Goal: Task Accomplishment & Management: Complete application form

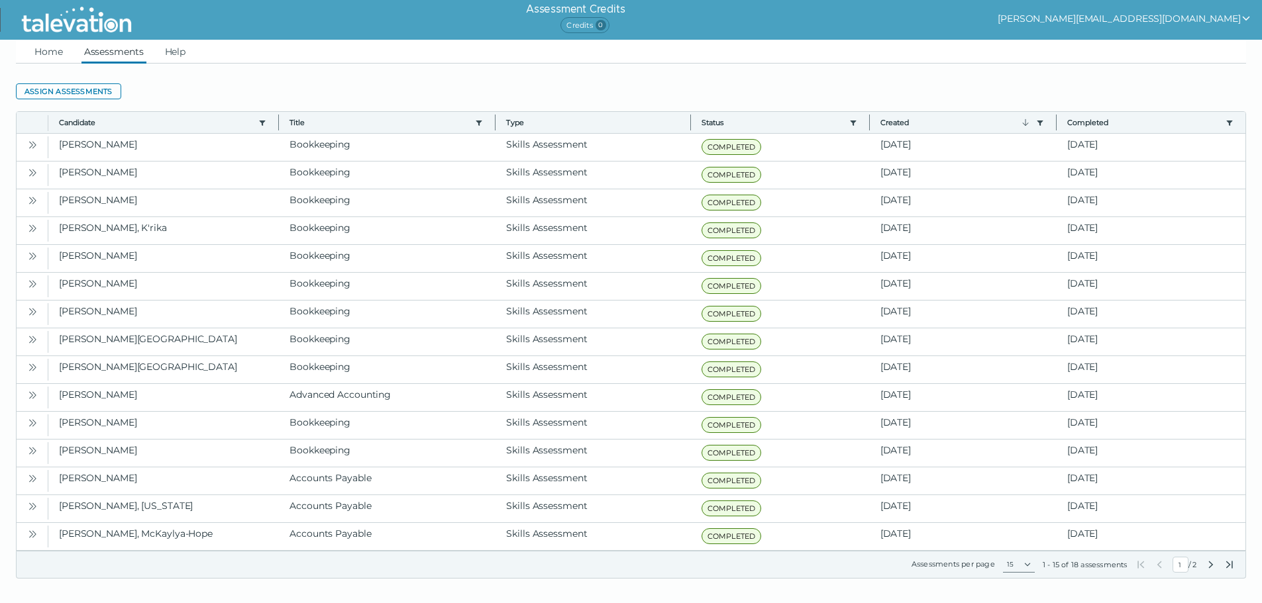
click at [1200, 24] on button "[PERSON_NAME][EMAIL_ADDRESS][DOMAIN_NAME]" at bounding box center [1124, 19] width 254 height 16
click at [1118, 21] on button "[PERSON_NAME][EMAIL_ADDRESS][DOMAIN_NAME]" at bounding box center [1124, 19] width 254 height 16
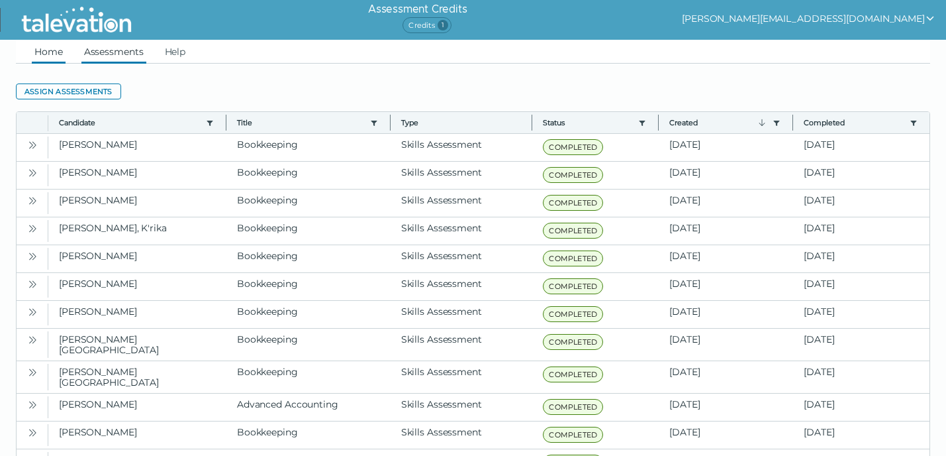
click at [38, 52] on link "Home" at bounding box center [49, 52] width 34 height 24
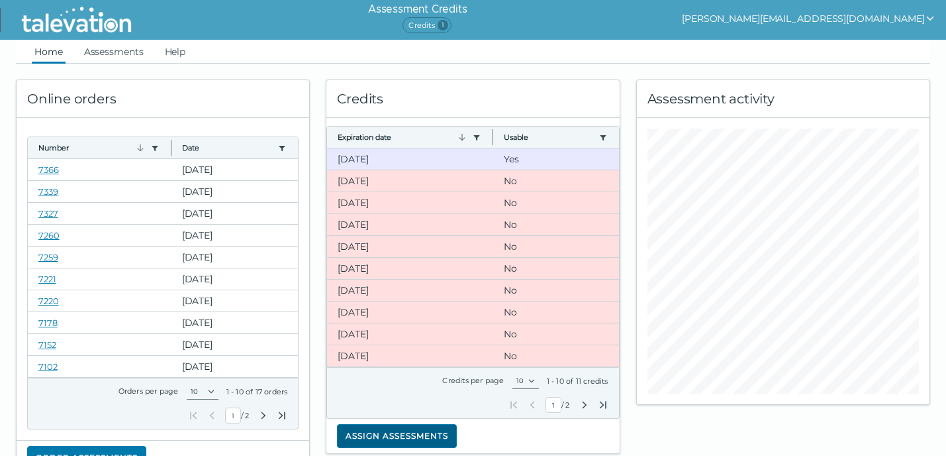
click at [397, 436] on button "Assign assessments" at bounding box center [397, 436] width 120 height 24
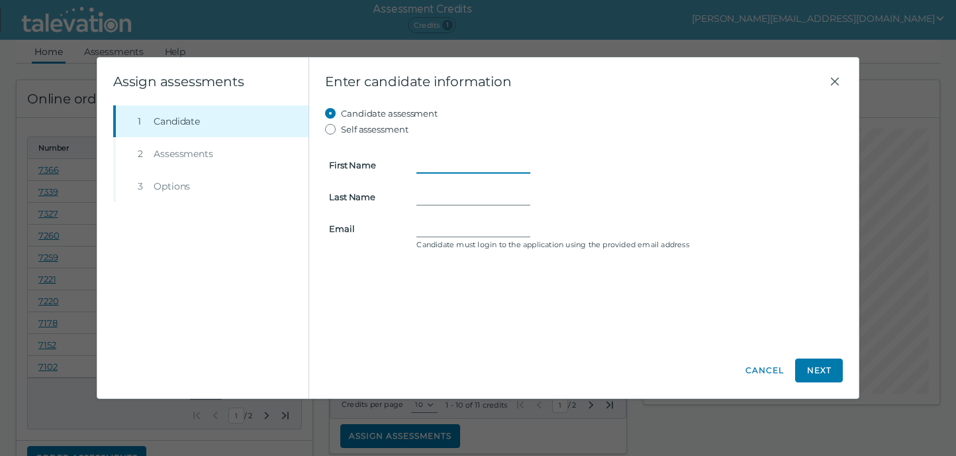
click at [440, 165] on input "First Name" at bounding box center [474, 165] width 114 height 16
type input "[PERSON_NAME]"
click at [489, 197] on input "Last Name" at bounding box center [474, 197] width 114 height 16
type input "[PERSON_NAME]"
click at [439, 230] on input "Email" at bounding box center [474, 229] width 114 height 16
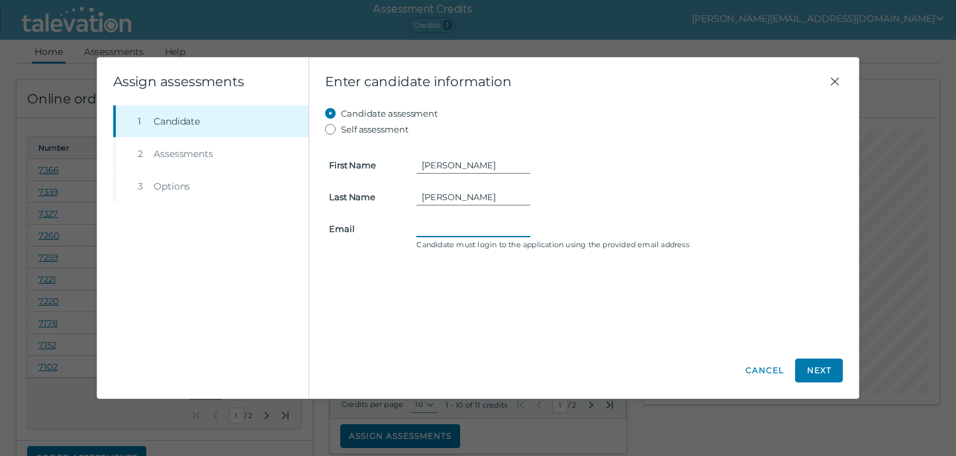
paste input "[PERSON_NAME][EMAIL_ADDRESS][DOMAIN_NAME]"
click at [436, 228] on input "[PERSON_NAME][EMAIL_ADDRESS][DOMAIN_NAME]" at bounding box center [474, 229] width 114 height 16
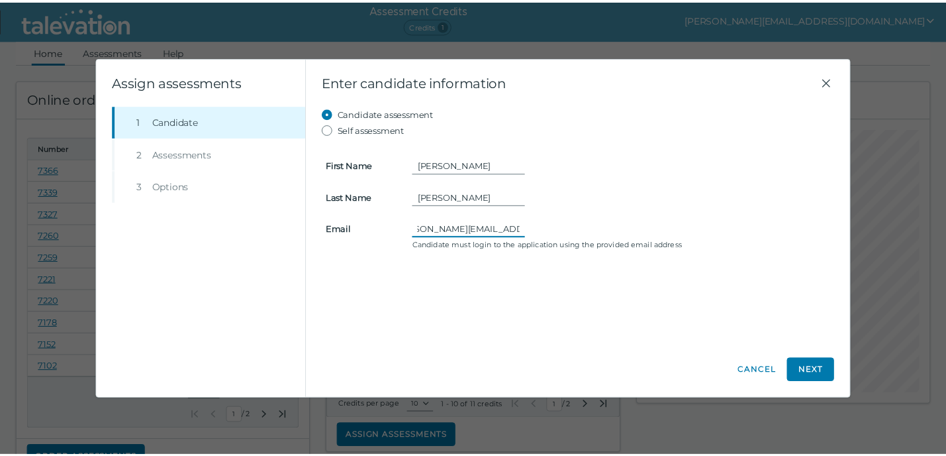
scroll to position [0, 0]
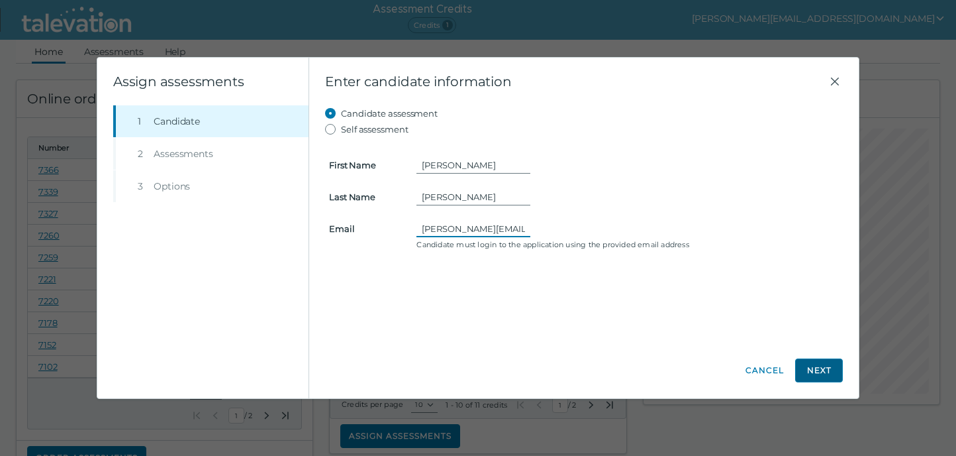
type input "[PERSON_NAME][EMAIL_ADDRESS][DOMAIN_NAME]"
click at [826, 368] on button "Next" at bounding box center [819, 370] width 48 height 24
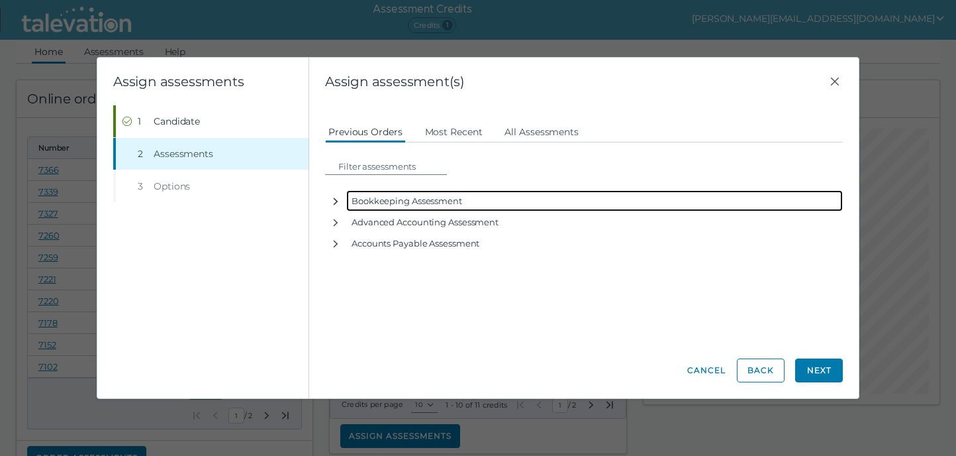
click at [331, 200] on icon "button" at bounding box center [335, 201] width 11 height 11
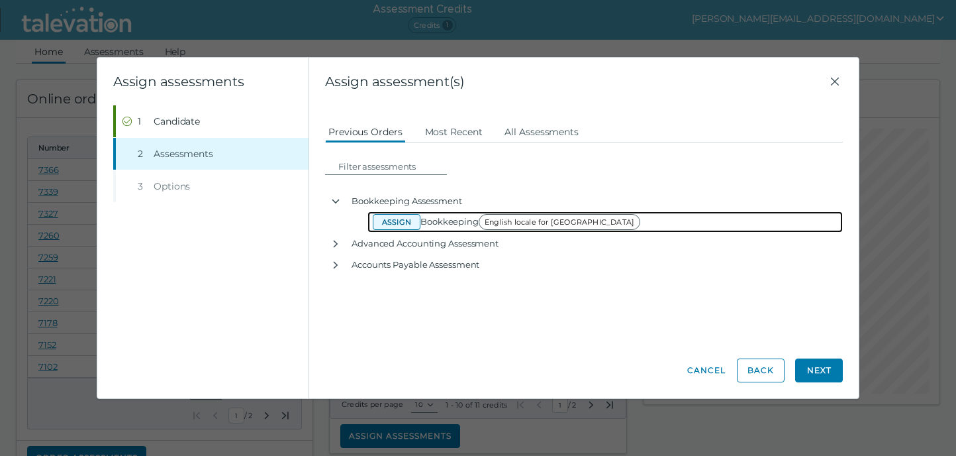
click at [403, 218] on button "Assign" at bounding box center [397, 222] width 48 height 16
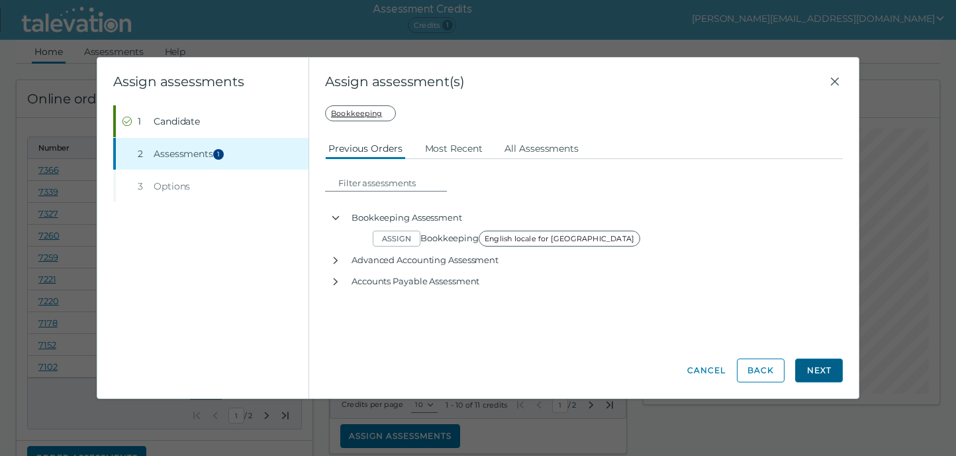
click at [824, 375] on button "Next" at bounding box center [819, 370] width 48 height 24
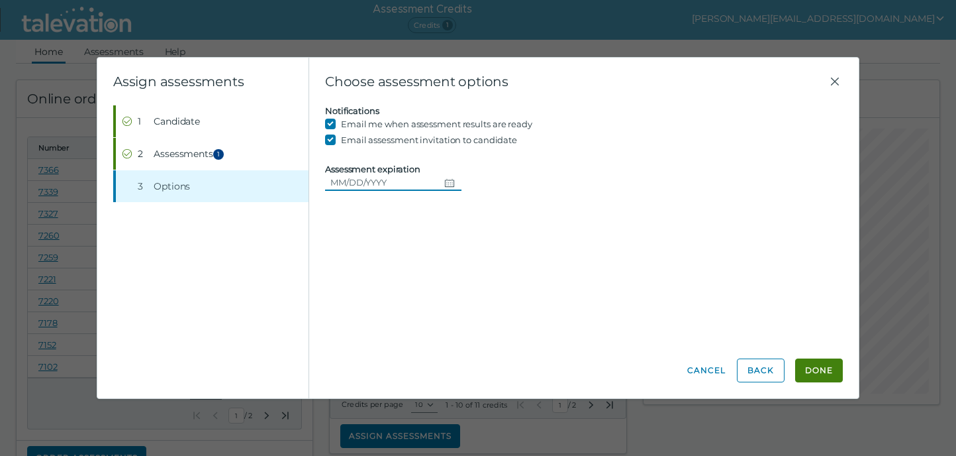
click at [446, 181] on icon "Choose date" at bounding box center [449, 182] width 11 height 11
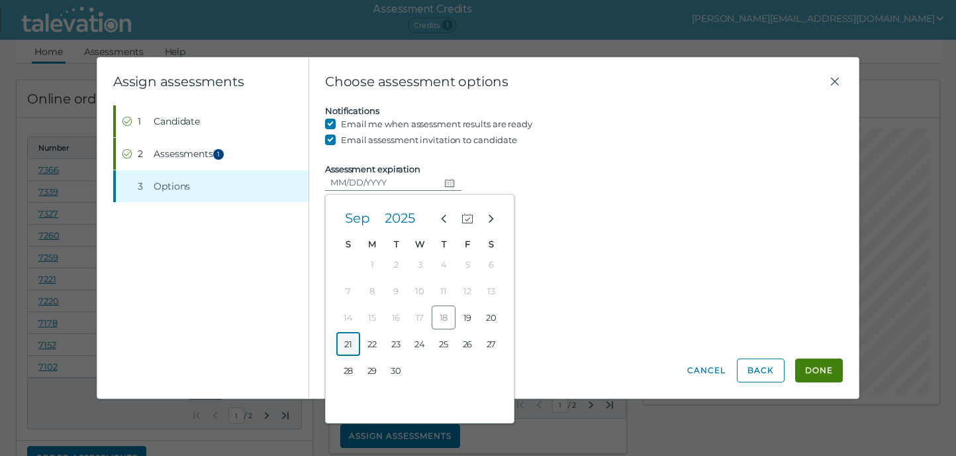
click at [345, 340] on button "21" at bounding box center [348, 344] width 24 height 24
type input "[DATE]"
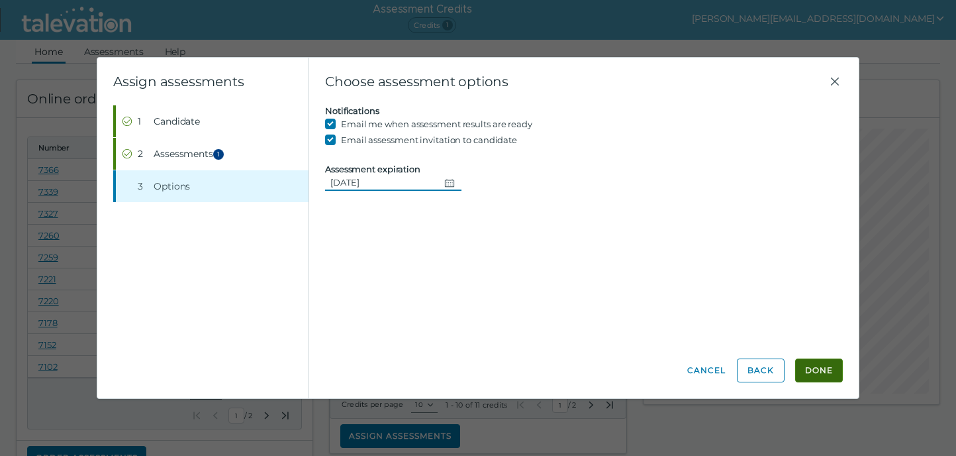
click at [822, 371] on button "Done" at bounding box center [819, 370] width 48 height 24
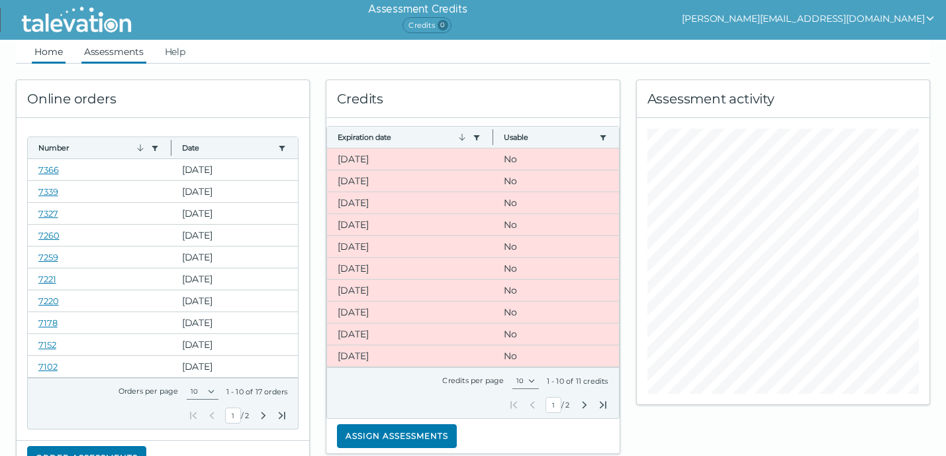
click at [120, 55] on link "Assessments" at bounding box center [113, 52] width 65 height 24
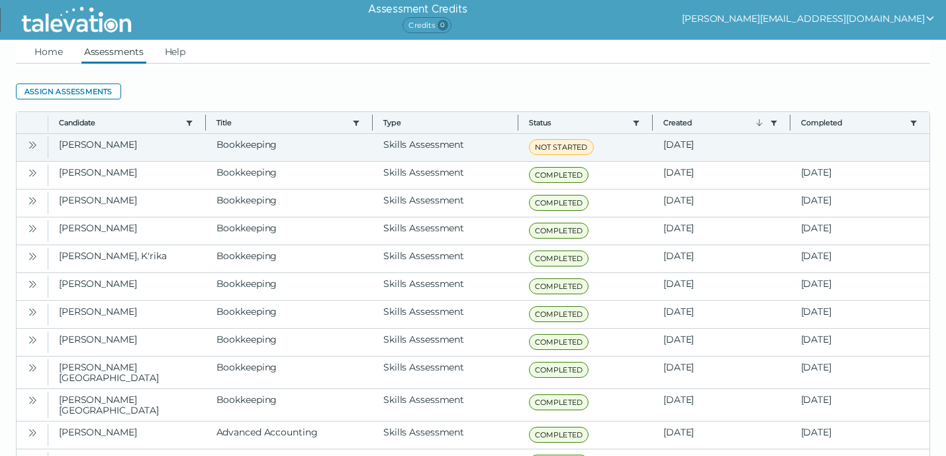
click at [33, 140] on icon "Open" at bounding box center [32, 145] width 11 height 11
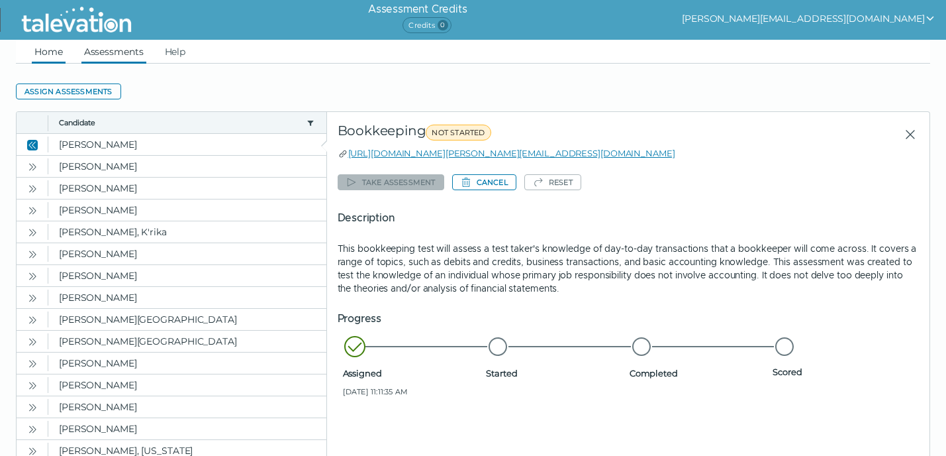
click at [34, 59] on link "Home" at bounding box center [49, 52] width 34 height 24
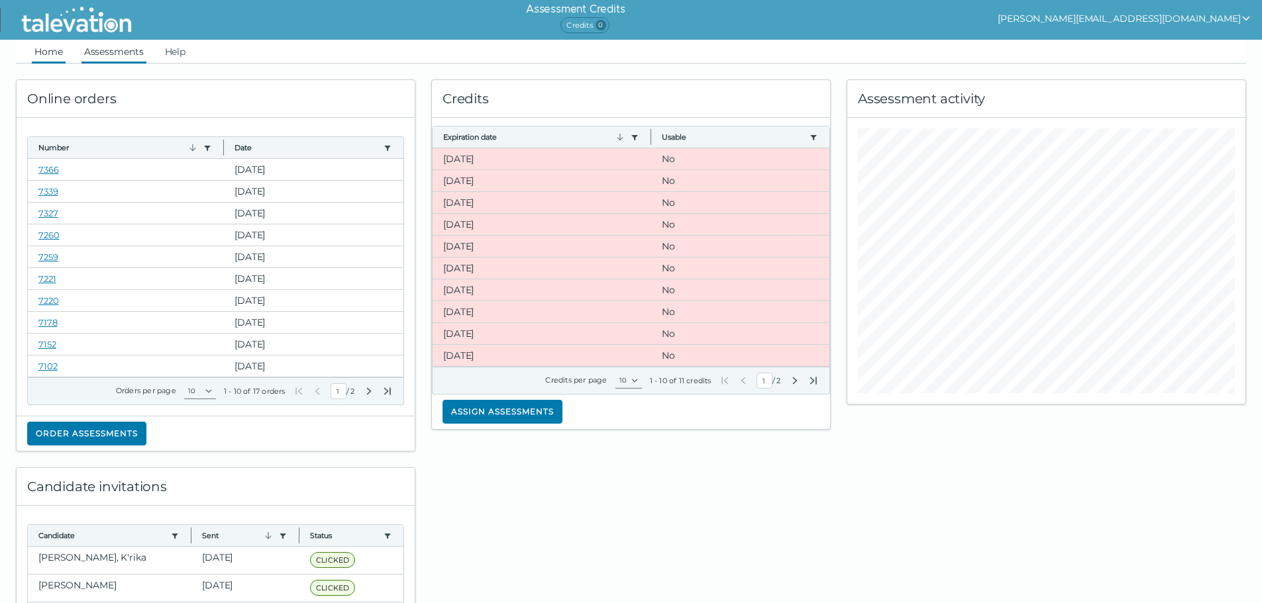
click at [116, 54] on link "Assessments" at bounding box center [113, 52] width 65 height 24
